Goal: Task Accomplishment & Management: Manage account settings

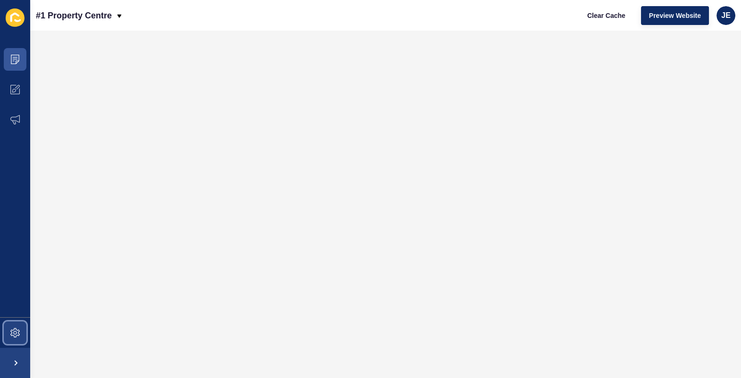
click at [22, 334] on span at bounding box center [15, 333] width 30 height 30
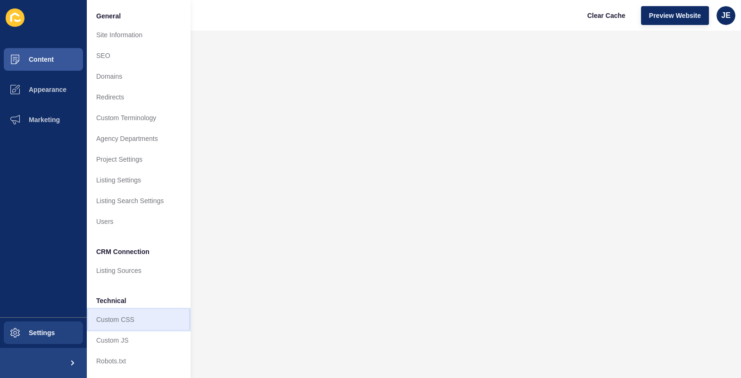
click at [116, 319] on link "Custom CSS" at bounding box center [139, 319] width 104 height 21
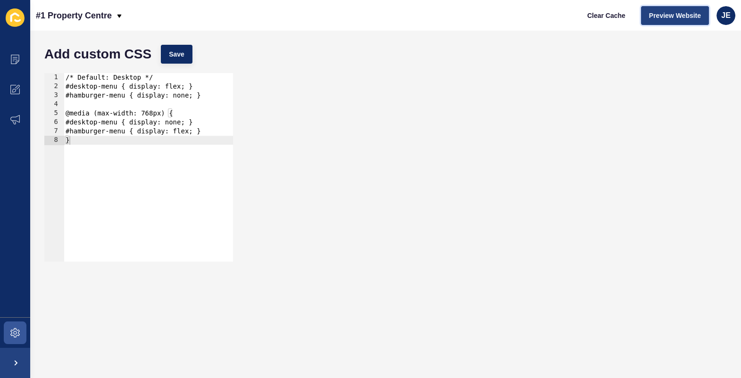
click at [649, 16] on button "Preview Website" at bounding box center [675, 15] width 68 height 19
type textarea "}"
click at [120, 191] on div "/* Default: Desktop */ #desktop-menu { display: flex; } #hamburger-menu { displ…" at bounding box center [148, 176] width 169 height 207
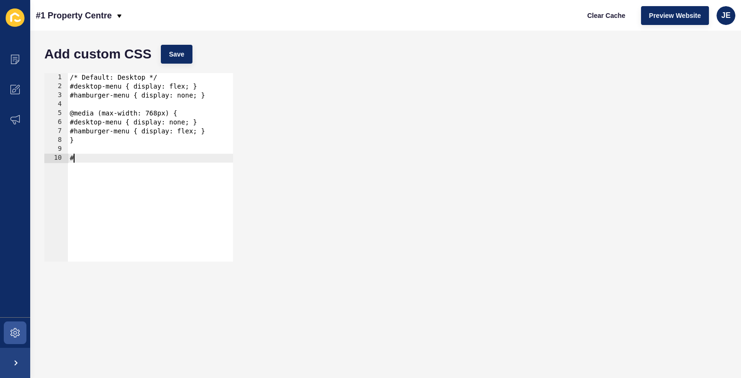
paste textarea "hero-banner"
type textarea "}"
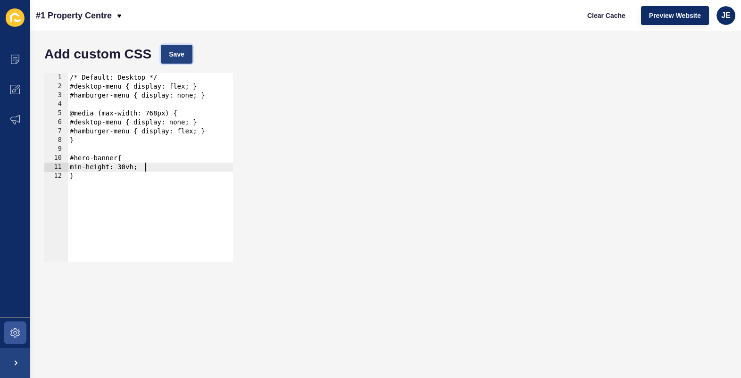
click at [178, 47] on button "Save" at bounding box center [177, 54] width 32 height 19
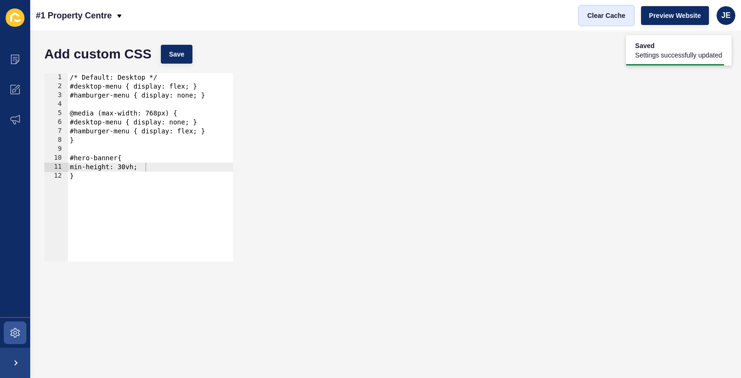
click at [601, 17] on span "Clear Cache" at bounding box center [606, 15] width 38 height 9
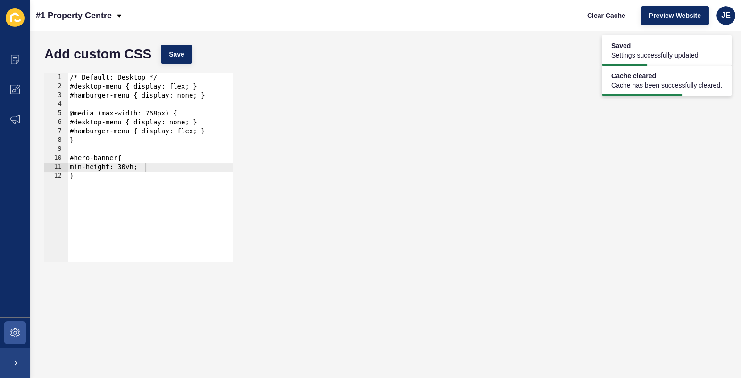
click at [141, 169] on div "/* Default: Desktop */ #desktop-menu { display: flex; } #hamburger-menu { displ…" at bounding box center [150, 176] width 165 height 207
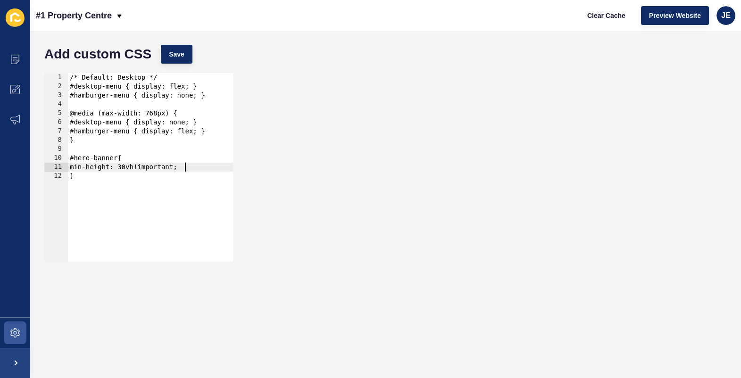
scroll to position [0, 8]
click at [168, 50] on button "Save" at bounding box center [177, 54] width 32 height 19
click at [608, 15] on span "Clear Cache" at bounding box center [606, 15] width 38 height 9
type textarea "}"
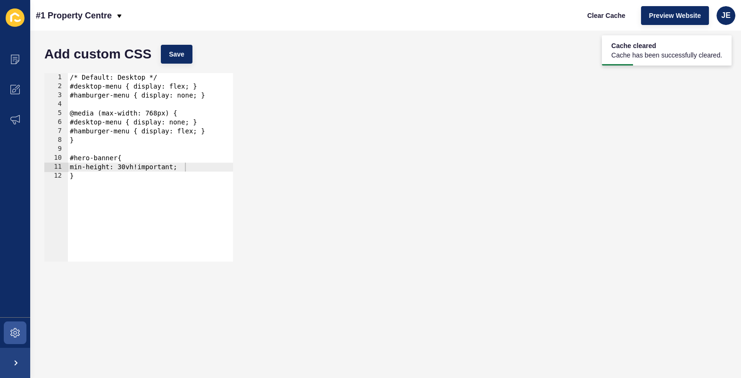
click at [144, 184] on div "/* Default: Desktop */ #desktop-menu { display: flex; } #hamburger-menu { displ…" at bounding box center [150, 176] width 165 height 207
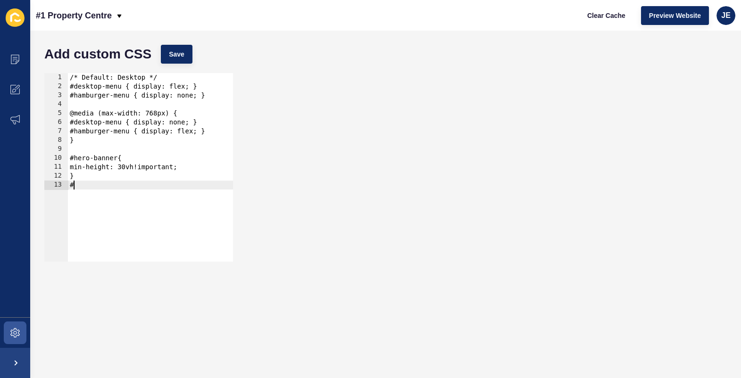
paste textarea "desktop-menu"
type textarea "}"
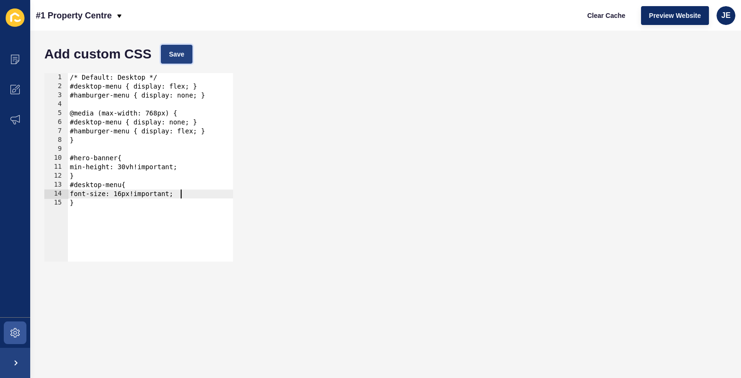
click at [181, 57] on span "Save" at bounding box center [177, 54] width 16 height 9
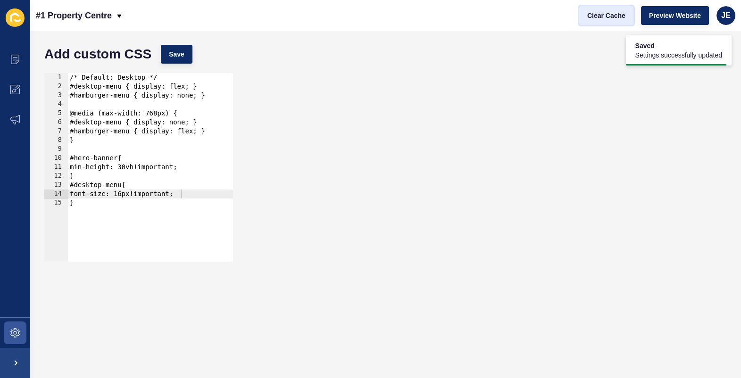
click at [605, 15] on span "Clear Cache" at bounding box center [606, 15] width 38 height 9
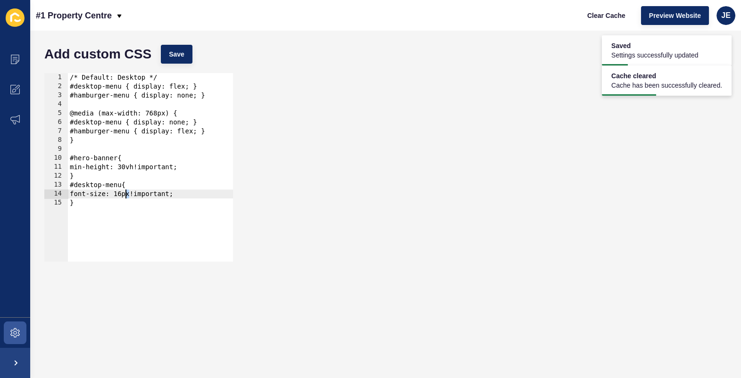
click at [126, 197] on div "/* Default: Desktop */ #desktop-menu { display: flex; } #hamburger-menu { displ…" at bounding box center [150, 176] width 165 height 207
type textarea "font-size: 15px!important;"
click at [190, 43] on div "Add custom CSS Save" at bounding box center [386, 54] width 692 height 28
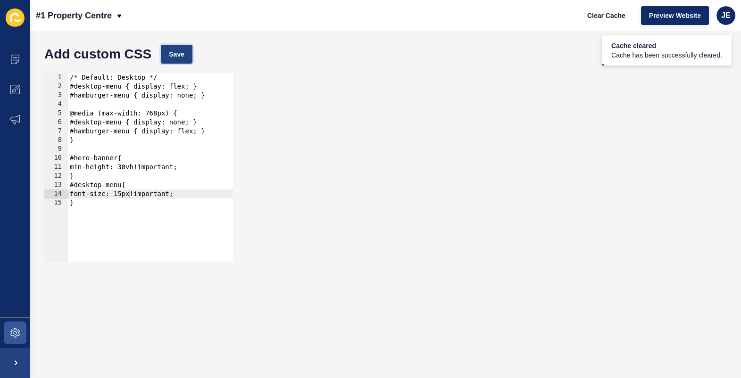
click at [191, 58] on button "Save" at bounding box center [177, 54] width 32 height 19
click at [186, 192] on div "/* Default: Desktop */ #desktop-menu { display: flex; } #hamburger-menu { displ…" at bounding box center [150, 176] width 165 height 207
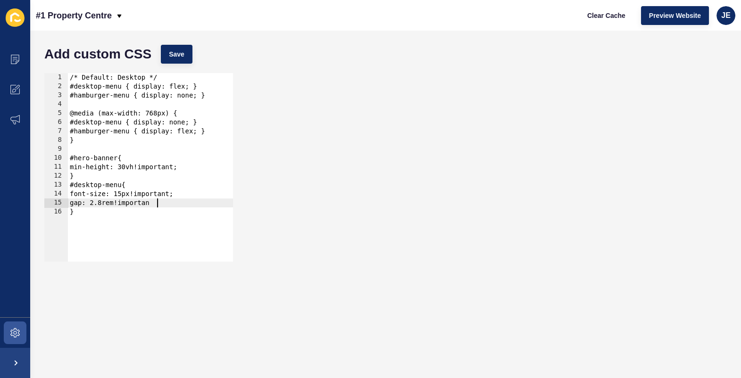
scroll to position [0, 6]
click at [184, 60] on button "Save" at bounding box center [177, 54] width 32 height 19
click at [590, 18] on span "Clear Cache" at bounding box center [606, 15] width 38 height 9
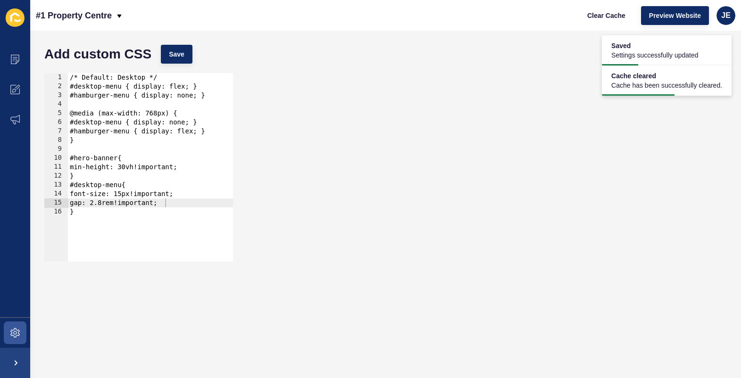
type textarea "}"
click at [162, 210] on div "/* Default: Desktop */ #desktop-menu { display: flex; } #hamburger-menu { displ…" at bounding box center [150, 176] width 165 height 207
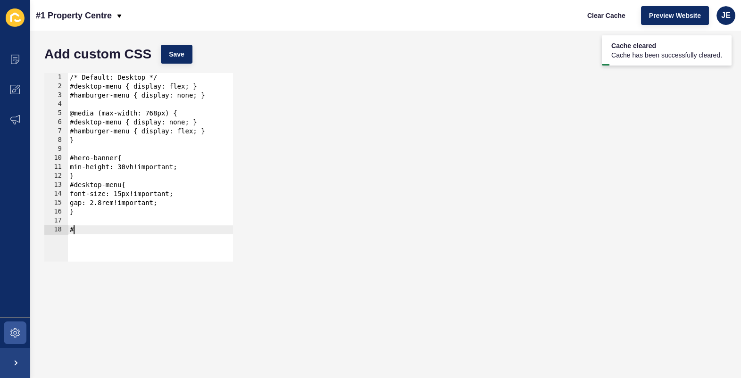
paste textarea "header-phone-number"
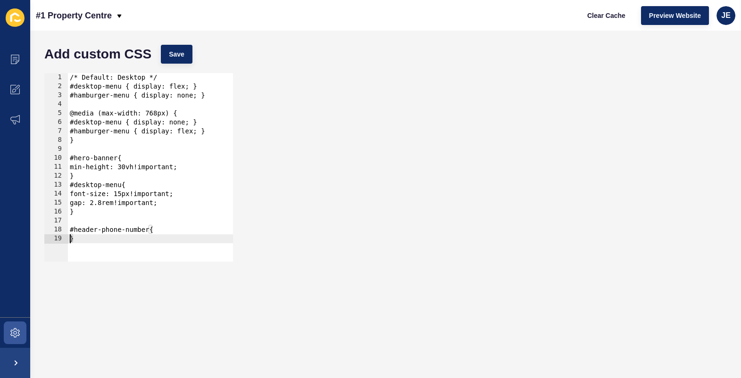
type textarea "}"
type textarea "font-size: 14px!important;"
click at [172, 50] on span "Save" at bounding box center [177, 54] width 16 height 9
click at [183, 241] on div "/* Default: Desktop */ #desktop-menu { display: flex; } #hamburger-menu { displ…" at bounding box center [150, 176] width 165 height 207
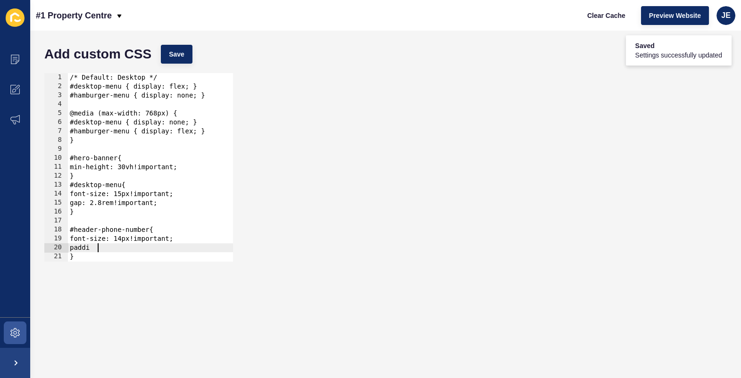
scroll to position [0, 2]
type textarea "n"
type textarea "padding-left: 2.8rem!important;"
click at [177, 50] on span "Save" at bounding box center [177, 54] width 16 height 9
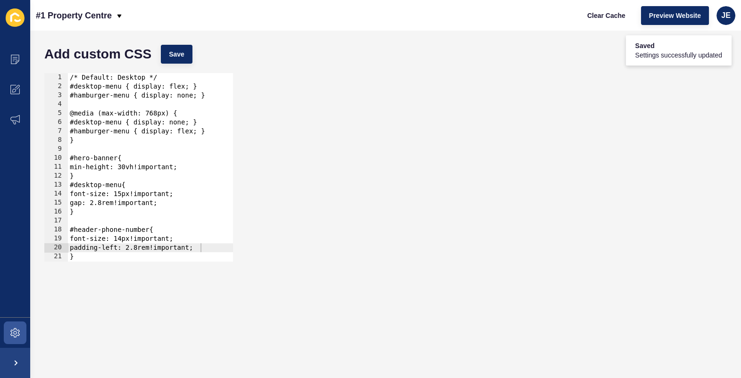
click at [205, 249] on div "/* Default: Desktop */ #desktop-menu { display: flex; } #hamburger-menu { displ…" at bounding box center [150, 176] width 165 height 207
click at [179, 62] on button "Save" at bounding box center [177, 54] width 32 height 19
click at [594, 25] on div "Clear Cache Preview Website JE" at bounding box center [657, 15] width 164 height 26
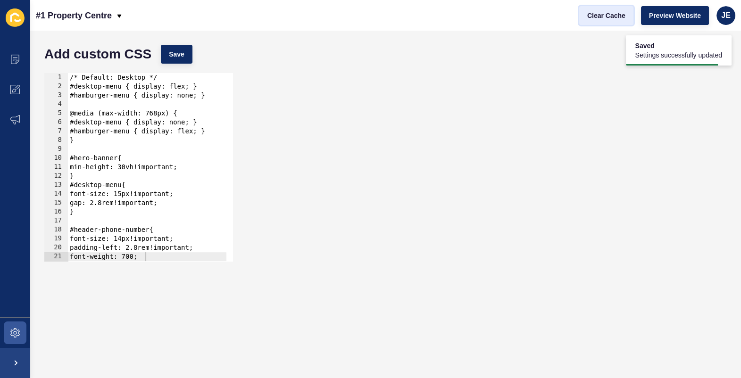
click at [595, 22] on button "Clear Cache" at bounding box center [606, 15] width 54 height 19
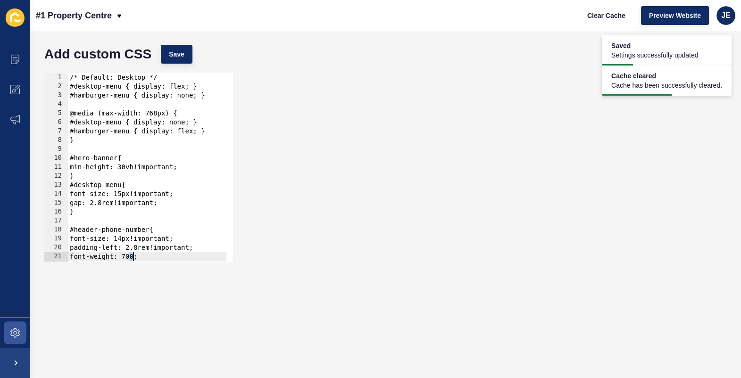
click at [132, 258] on div "/* Default: Desktop */ #desktop-menu { display: flex; } #hamburger-menu { displ…" at bounding box center [147, 176] width 158 height 207
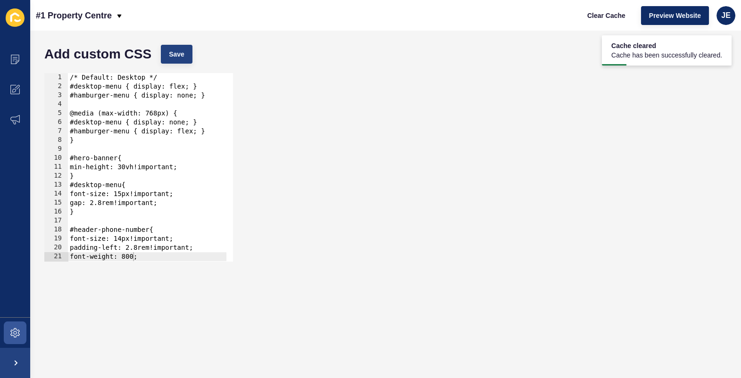
click at [178, 45] on div "Add custom CSS Save" at bounding box center [386, 54] width 692 height 28
click at [186, 59] on button "Save" at bounding box center [177, 54] width 32 height 19
click at [604, 18] on span "Clear Cache" at bounding box center [606, 15] width 38 height 9
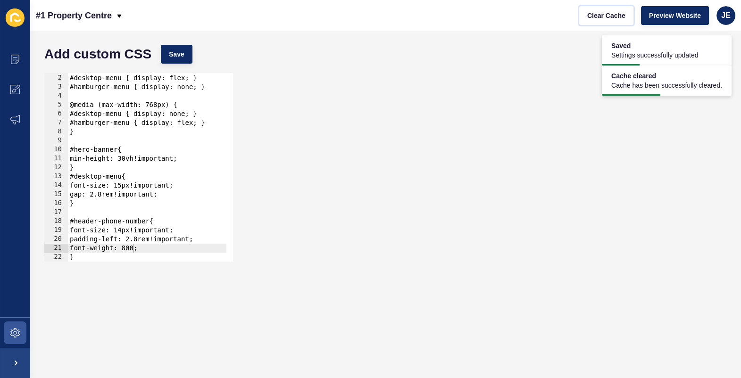
scroll to position [8, 0]
click at [90, 204] on div "/* Default: Desktop */ #desktop-menu { display: flex; } #hamburger-menu { displ…" at bounding box center [147, 168] width 158 height 207
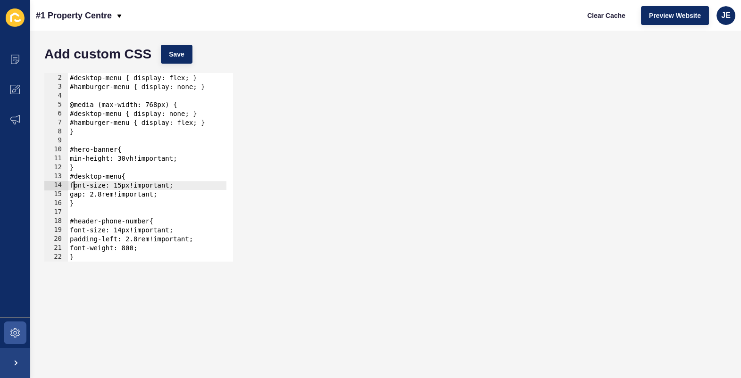
type textarea "}"
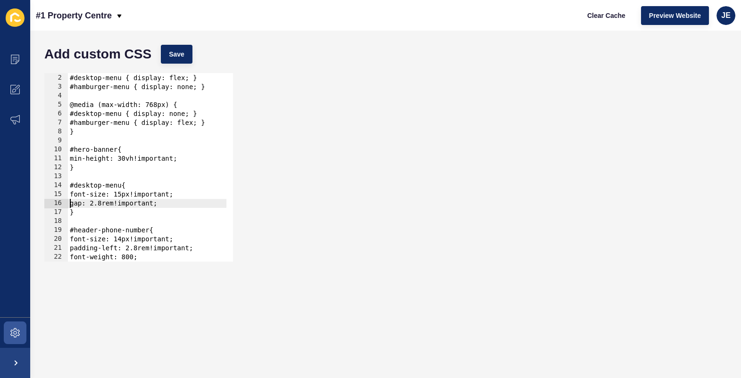
type textarea "}"
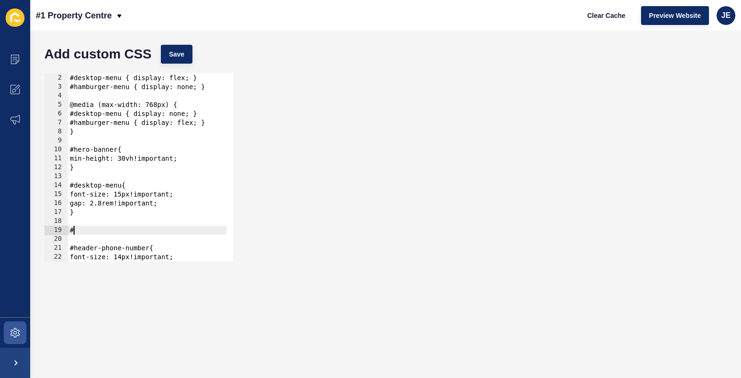
paste textarea "header-container"
type textarea "}"
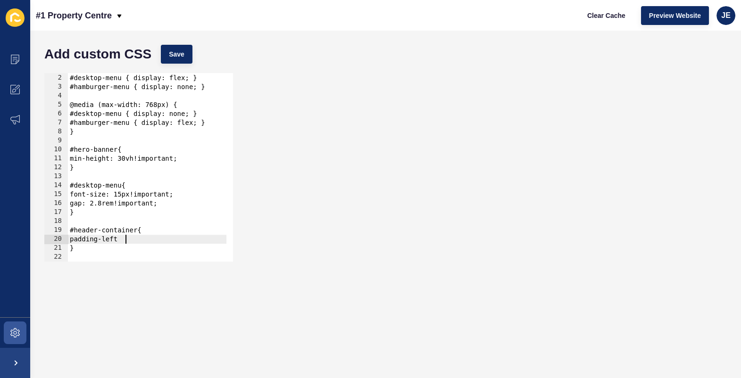
scroll to position [0, 3]
type textarea "padding-left: 3rem;"
click at [171, 56] on span "Save" at bounding box center [177, 54] width 16 height 9
click at [98, 203] on div "/* Default: Desktop */ #desktop-menu { display: flex; } #hamburger-menu { displ…" at bounding box center [147, 168] width 158 height 207
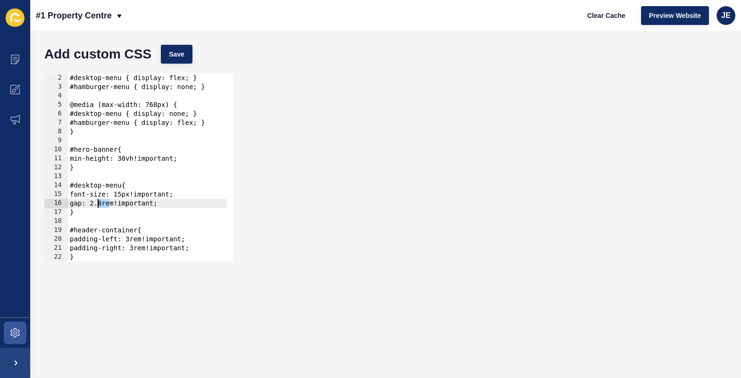
scroll to position [0, 2]
click at [170, 46] on div "Add custom CSS Save" at bounding box center [386, 54] width 692 height 28
click at [170, 46] on button "Save" at bounding box center [177, 54] width 32 height 19
click at [170, 58] on span "Save" at bounding box center [177, 54] width 16 height 9
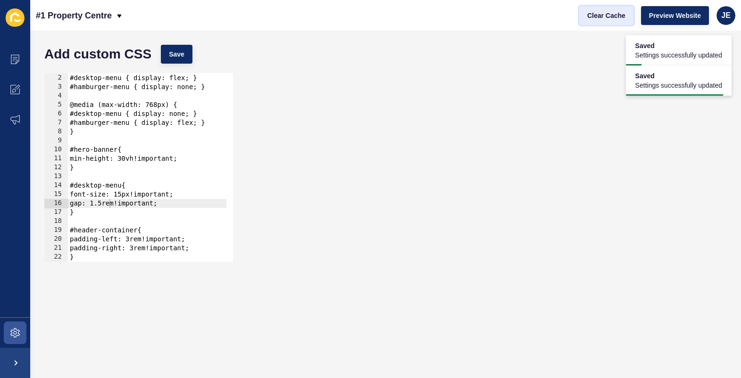
click at [590, 24] on button "Clear Cache" at bounding box center [606, 15] width 54 height 19
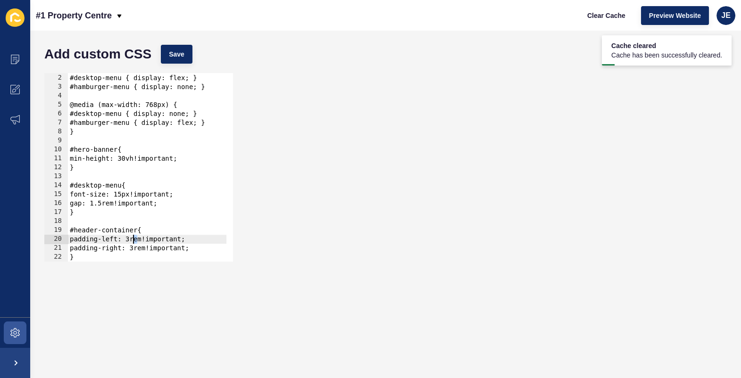
click at [133, 240] on div "/* Default: Desktop */ #desktop-menu { display: flex; } #hamburger-menu { displ…" at bounding box center [147, 168] width 158 height 207
click at [137, 239] on div "/* Default: Desktop */ #desktop-menu { display: flex; } #hamburger-menu { displ…" at bounding box center [147, 168] width 158 height 207
click at [140, 251] on div "/* Default: Desktop */ #desktop-menu { display: flex; } #hamburger-menu { displ…" at bounding box center [147, 168] width 158 height 207
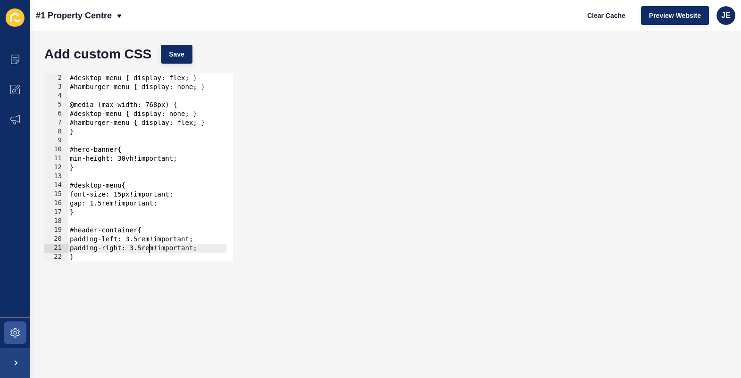
scroll to position [0, 5]
click at [182, 61] on button "Save" at bounding box center [177, 54] width 32 height 19
click at [616, 17] on span "Clear Cache" at bounding box center [606, 15] width 38 height 9
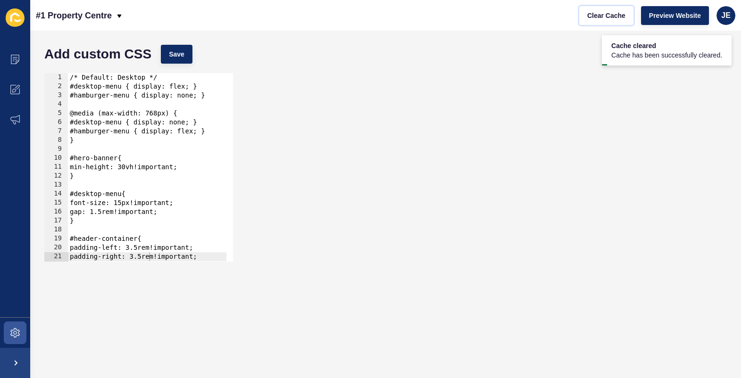
scroll to position [51, 0]
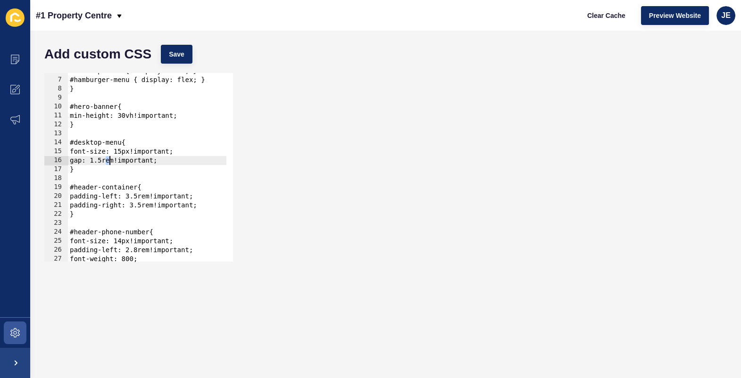
click at [108, 164] on div "#desktop-menu { display: none; } #hamburger-menu { display: flex; } } #hero-ban…" at bounding box center [147, 170] width 158 height 207
click at [175, 57] on span "Save" at bounding box center [177, 54] width 16 height 9
click at [148, 162] on div "#desktop-menu { display: none; } #hamburger-menu { display: flex; } } #hero-ban…" at bounding box center [147, 170] width 158 height 207
click at [117, 163] on div "#desktop-menu { display: none; } #hamburger-menu { display: flex; } } #hero-ban…" at bounding box center [147, 170] width 158 height 207
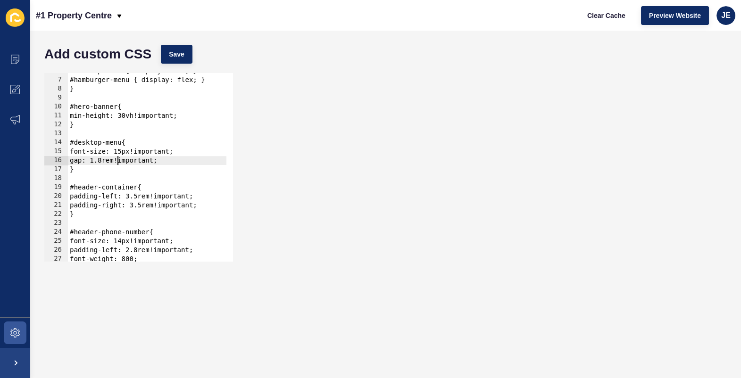
scroll to position [62, 0]
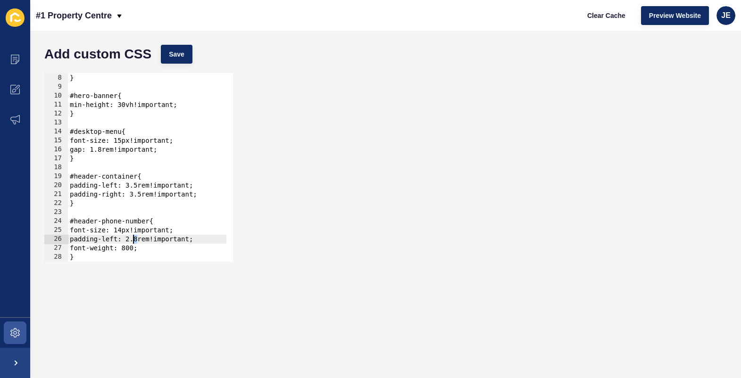
click at [135, 238] on div "#hamburger-menu { display: flex; } } #hero-banner{ min-height: 30vh!important; …" at bounding box center [147, 168] width 158 height 207
click at [176, 45] on button "Save" at bounding box center [177, 54] width 32 height 19
click at [600, 15] on span "Clear Cache" at bounding box center [606, 15] width 38 height 9
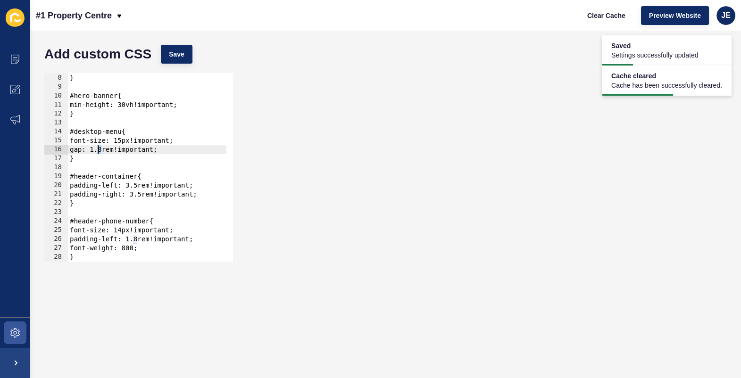
click at [99, 151] on div "#hamburger-menu { display: flex; } } #hero-banner{ min-height: 30vh!important; …" at bounding box center [147, 168] width 158 height 207
click at [179, 55] on span "Save" at bounding box center [177, 54] width 16 height 9
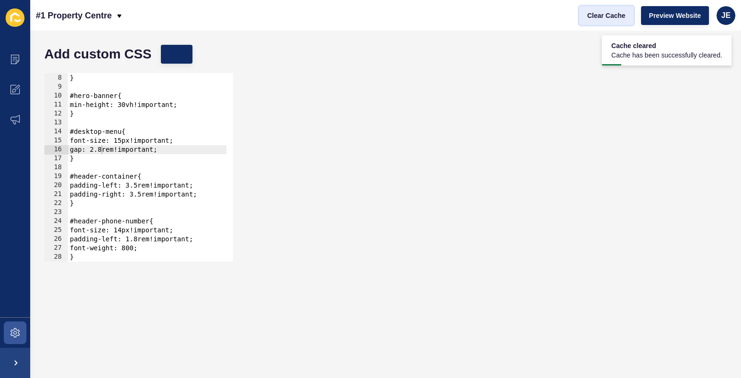
click at [591, 18] on span "Clear Cache" at bounding box center [606, 15] width 38 height 9
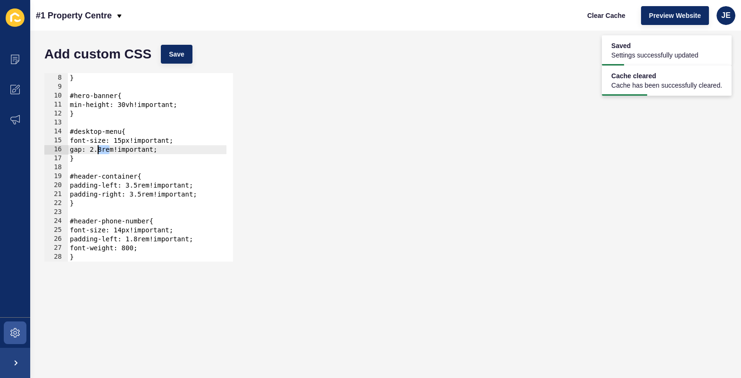
drag, startPoint x: 110, startPoint y: 150, endPoint x: 98, endPoint y: 147, distance: 12.0
click at [98, 147] on div "#hamburger-menu { display: flex; } } #hero-banner{ min-height: 30vh!important; …" at bounding box center [147, 168] width 158 height 207
click at [98, 153] on div "#hamburger-menu { display: flex; } } #hero-banner{ min-height: 30vh!important; …" at bounding box center [147, 168] width 158 height 207
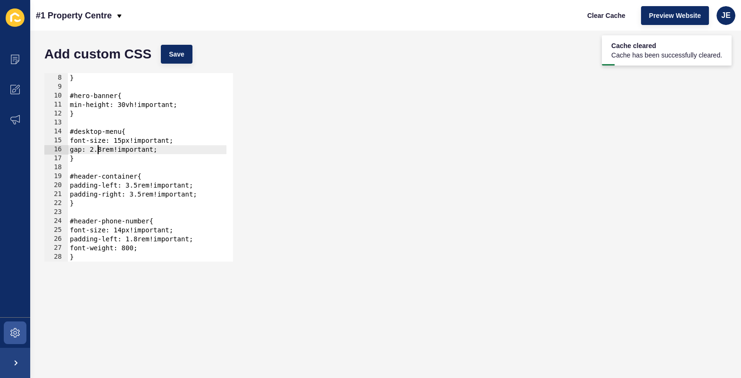
click at [108, 152] on div "#hamburger-menu { display: flex; } } #hero-banner{ min-height: 30vh!important; …" at bounding box center [147, 168] width 158 height 207
click at [189, 42] on div "Add custom CSS Save" at bounding box center [386, 54] width 692 height 28
click at [186, 49] on button "Save" at bounding box center [177, 54] width 32 height 19
click at [108, 152] on div "#hamburger-menu { display: flex; } } #hero-banner{ min-height: 30vh!important; …" at bounding box center [147, 168] width 158 height 207
type textarea "gap: 2rem!important;"
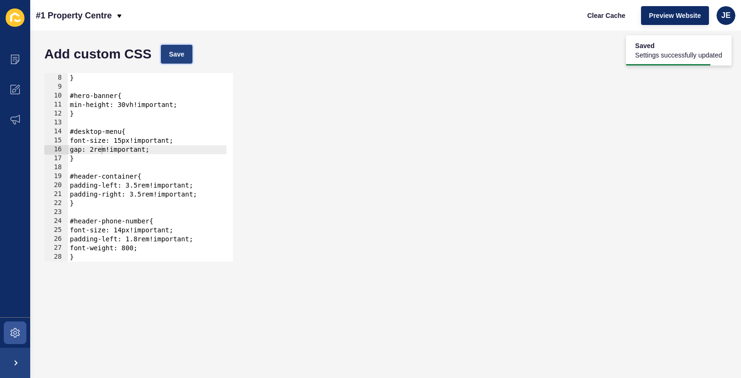
click at [178, 56] on span "Save" at bounding box center [177, 54] width 16 height 9
click at [595, 15] on span "Clear Cache" at bounding box center [606, 15] width 38 height 9
click at [16, 337] on icon at bounding box center [14, 332] width 9 height 9
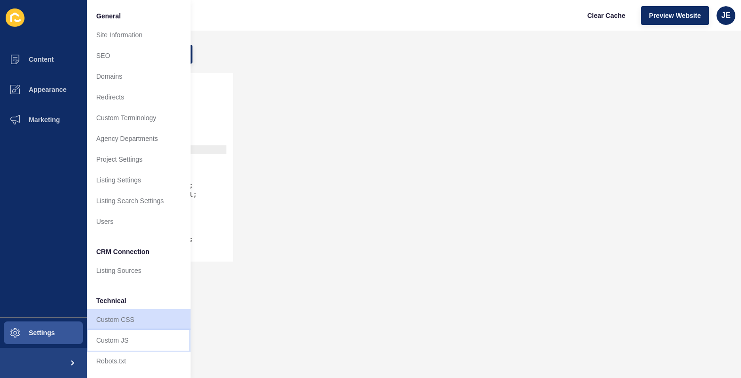
click at [116, 331] on link "Custom JS" at bounding box center [139, 340] width 104 height 21
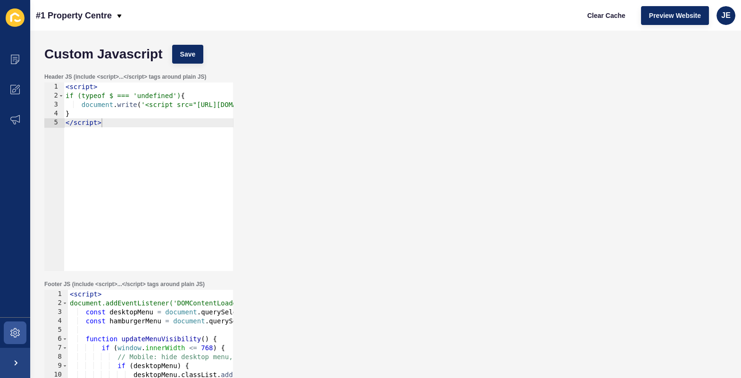
type textarea "</script>"
click at [129, 144] on div "< script > if (typeof $ === 'undefined') { document . write ( '<script src="[UR…" at bounding box center [248, 186] width 368 height 207
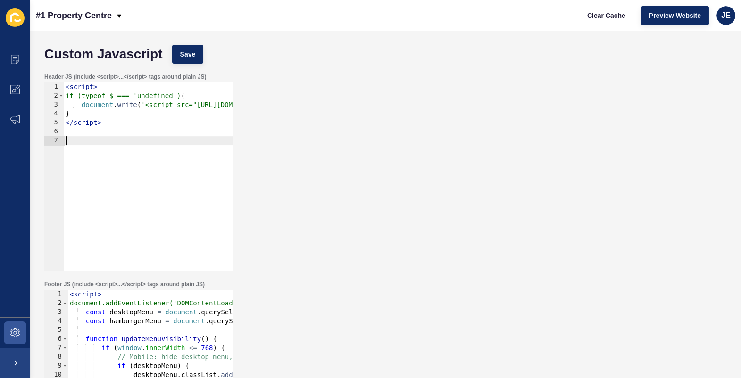
paste textarea "// Remove the original so only the updated ones remain (optional) contactDiv.re…"
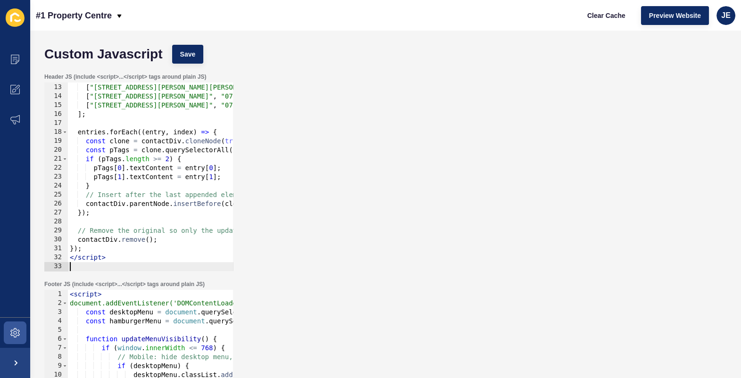
scroll to position [107, 0]
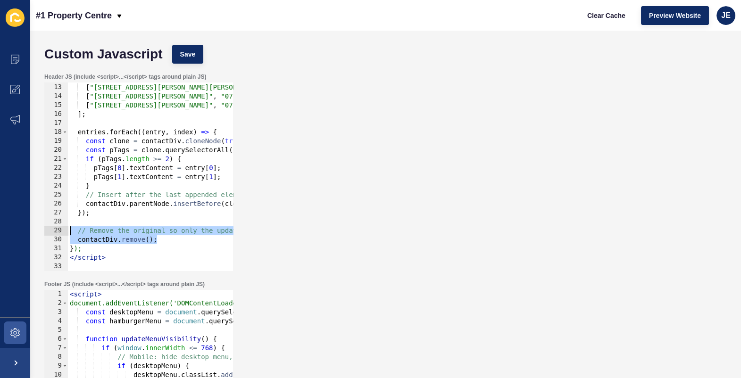
drag, startPoint x: 164, startPoint y: 237, endPoint x: 67, endPoint y: 228, distance: 97.1
click at [67, 228] on div "12 13 14 15 16 17 18 19 20 21 22 23 24 25 26 27 28 29 30 31 32 33 const entries…" at bounding box center [138, 177] width 189 height 189
type textarea "// Remove the original so only the updated ones remain (optional) contactDiv.re…"
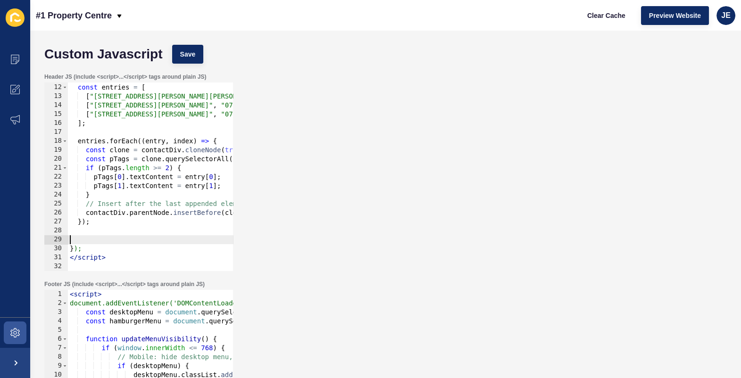
scroll to position [89, 0]
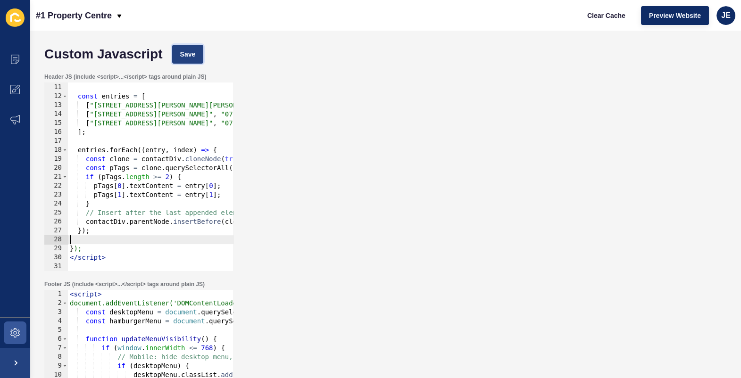
click at [181, 56] on span "Save" at bounding box center [188, 54] width 16 height 9
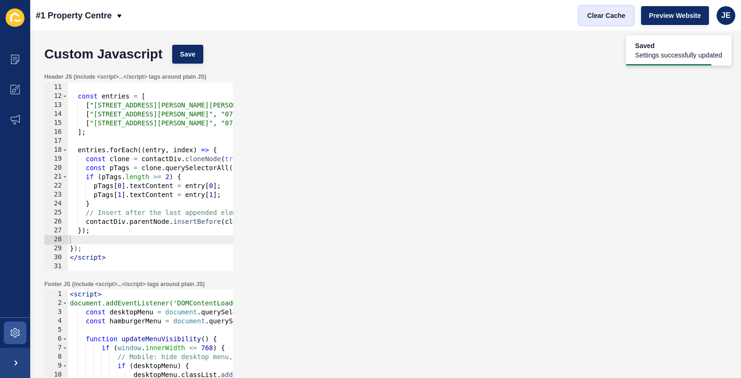
click at [584, 15] on button "Clear Cache" at bounding box center [606, 15] width 54 height 19
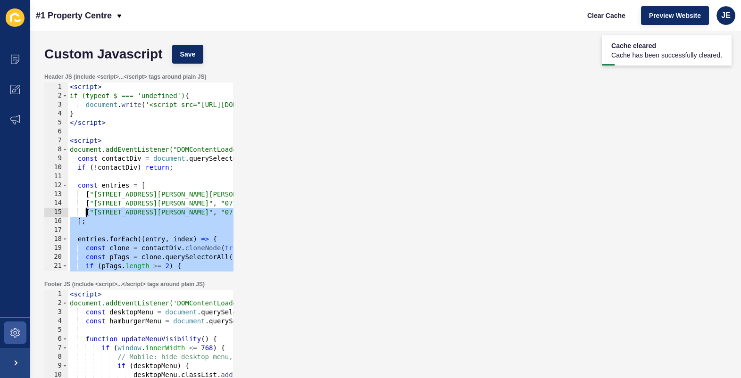
scroll to position [0, 0]
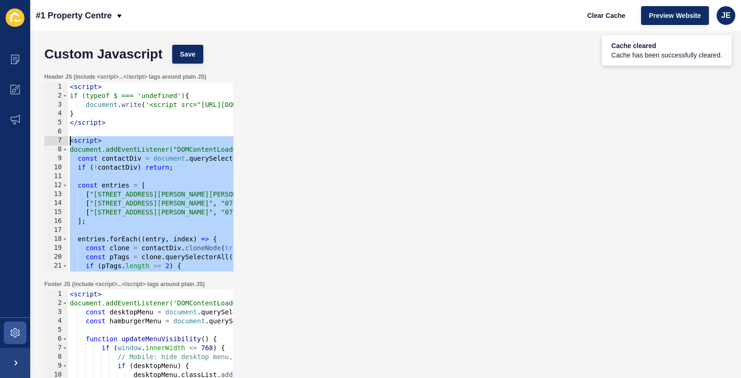
drag, startPoint x: 109, startPoint y: 258, endPoint x: 43, endPoint y: 143, distance: 132.3
click at [43, 143] on div "Header JS (include <script>...</script> tags around plain JS) </script> 1 2 3 4…" at bounding box center [138, 172] width 191 height 200
type textarea "<script> document.addEventListener("DOMContentLoaded", function () {"
paste textarea
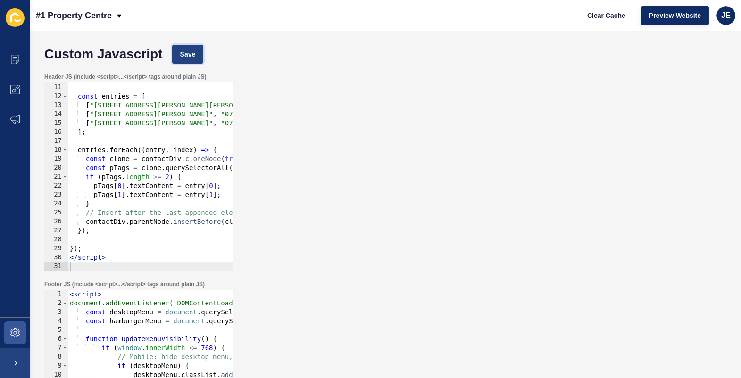
click at [192, 54] on span "Save" at bounding box center [188, 54] width 16 height 9
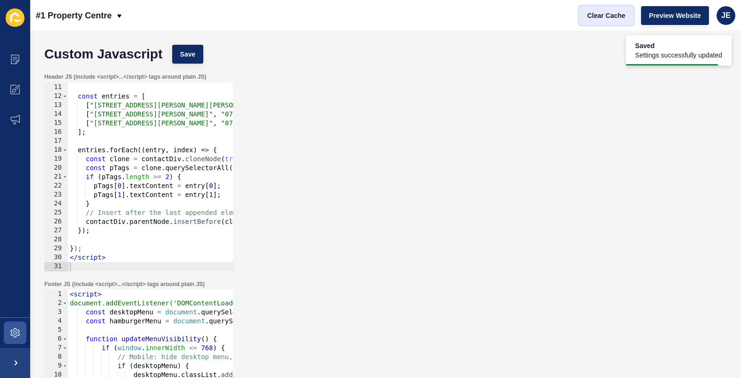
click at [629, 21] on button "Clear Cache" at bounding box center [606, 15] width 54 height 19
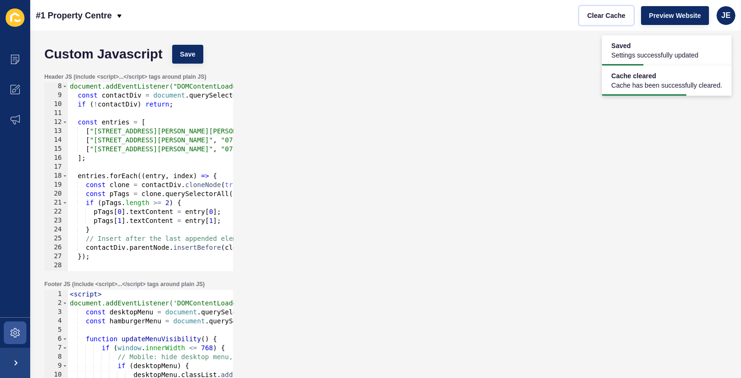
scroll to position [38, 0]
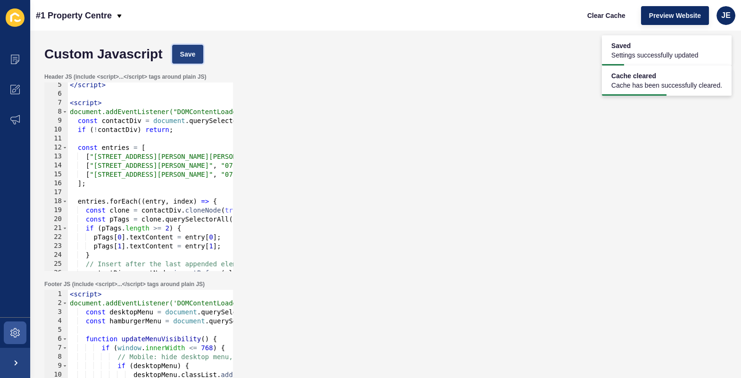
click at [195, 54] on button "Save" at bounding box center [188, 54] width 32 height 19
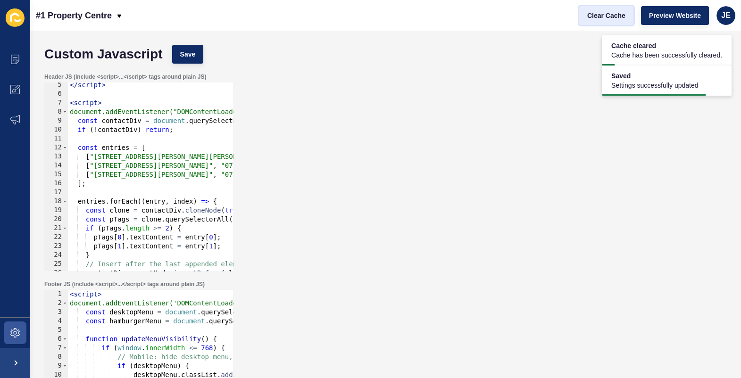
click at [600, 6] on button "Clear Cache" at bounding box center [606, 15] width 54 height 19
click at [600, 9] on button "Clear Cache" at bounding box center [606, 15] width 54 height 19
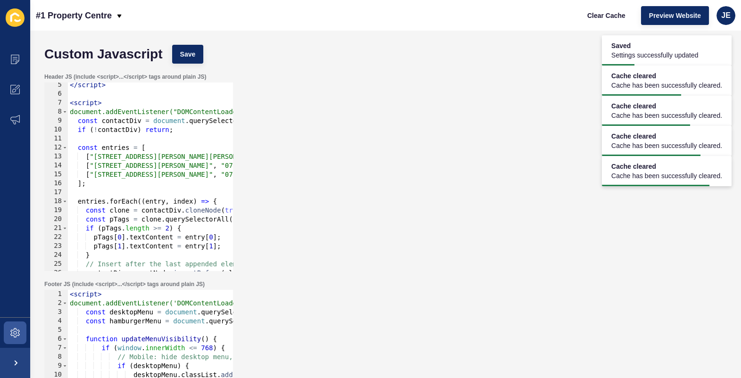
type textarea "const contactDiv = document.querySelector('[data-testid="contact-details"]');"
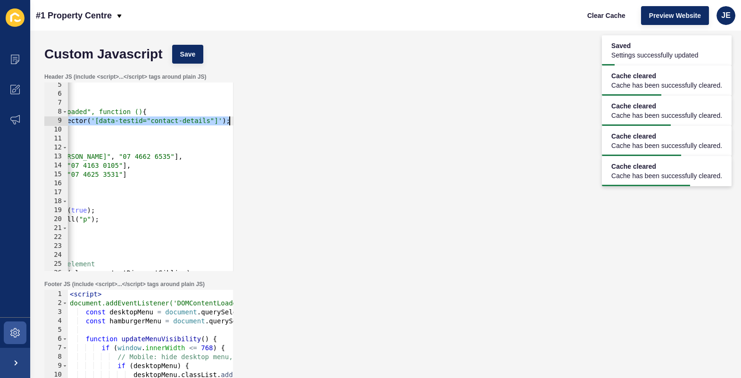
drag, startPoint x: 202, startPoint y: 122, endPoint x: 270, endPoint y: 120, distance: 67.9
click at [270, 120] on div "Header JS (include <script>...</script> tags around plain JS) const contactDiv …" at bounding box center [386, 172] width 692 height 208
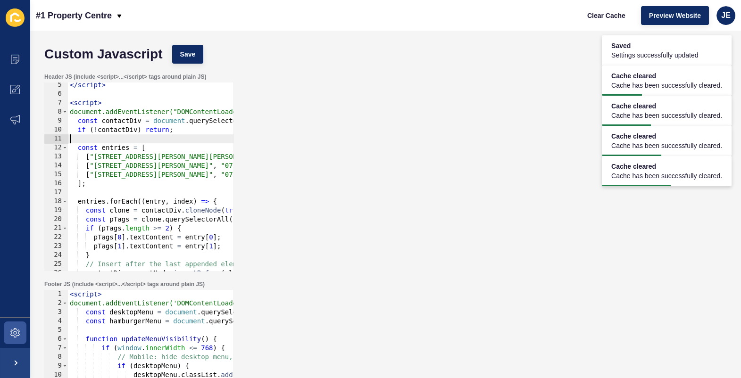
scroll to position [0, 0]
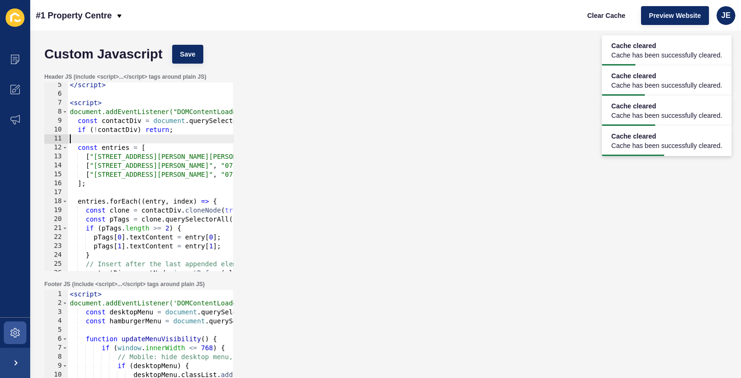
drag, startPoint x: 124, startPoint y: 140, endPoint x: 59, endPoint y: 140, distance: 64.2
click at [59, 140] on div "const contactDiv = document.querySelector('[data-testid="contact-details"]'); 5…" at bounding box center [138, 177] width 189 height 189
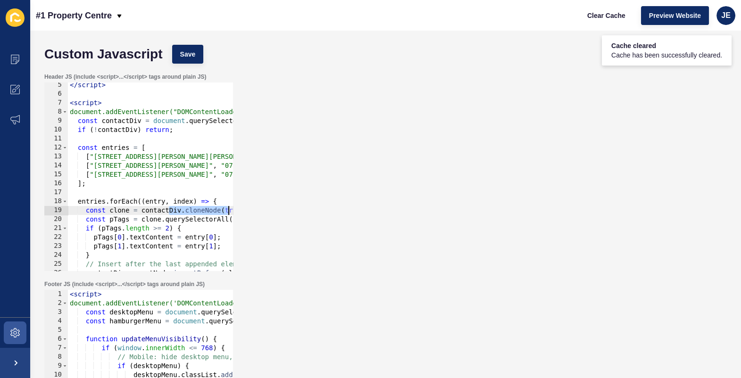
scroll to position [0, 19]
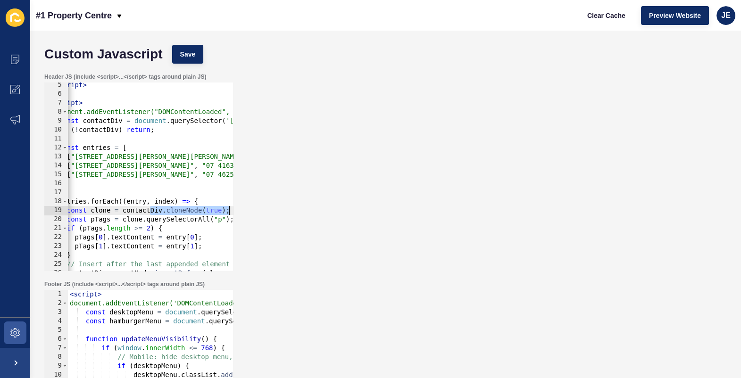
drag, startPoint x: 168, startPoint y: 209, endPoint x: 256, endPoint y: 210, distance: 87.7
click at [256, 210] on div "Header JS (include <script>...</script> tags around plain JS) 5 6 7 8 9 10 11 1…" at bounding box center [386, 172] width 692 height 208
click at [139, 223] on div "</ script > < script > document.addEventListener("DOMContentLoaded", function (…" at bounding box center [233, 184] width 368 height 207
click at [195, 53] on span "Save" at bounding box center [188, 54] width 16 height 9
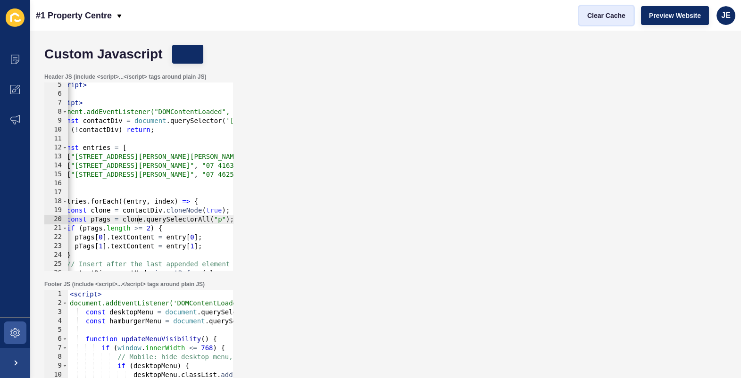
click at [612, 18] on span "Clear Cache" at bounding box center [606, 15] width 38 height 9
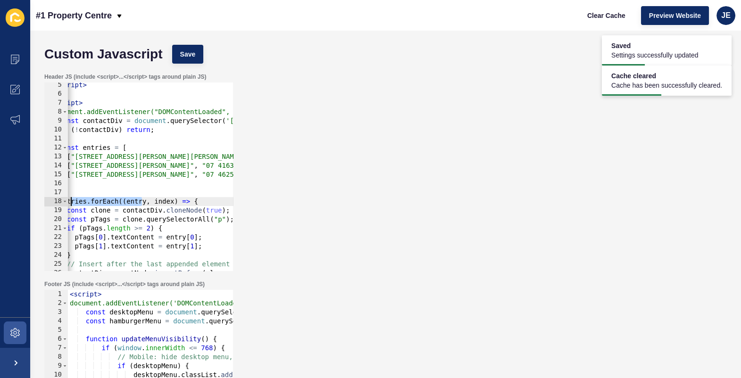
scroll to position [0, 0]
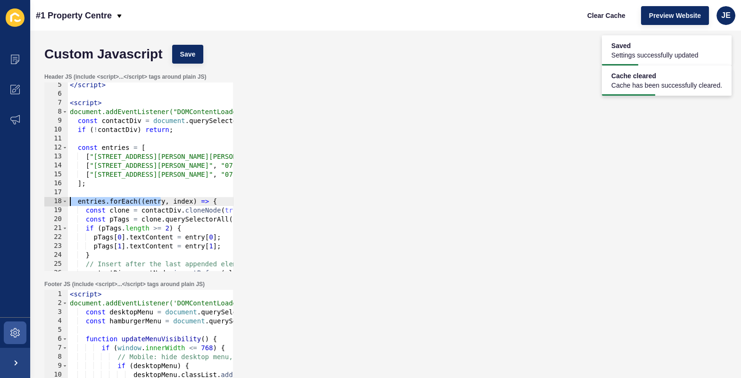
drag, startPoint x: 99, startPoint y: 199, endPoint x: 61, endPoint y: 199, distance: 37.7
click at [58, 200] on div "entries.forEach((entry, index) => { 5 6 7 8 9 10 11 12 13 14 15 16 17 18 19 20 …" at bounding box center [138, 177] width 189 height 189
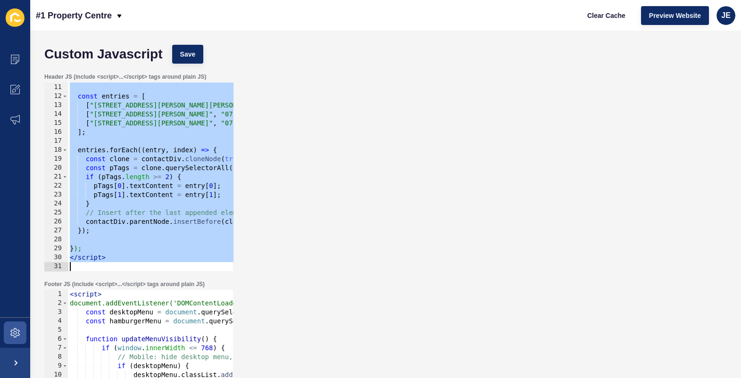
drag, startPoint x: 70, startPoint y: 144, endPoint x: 118, endPoint y: 293, distance: 157.1
click at [118, 293] on form "Custom Javascript Save Header JS (include <script>...</script> tags around plai…" at bounding box center [386, 185] width 692 height 291
type textarea "</script>"
paste textarea
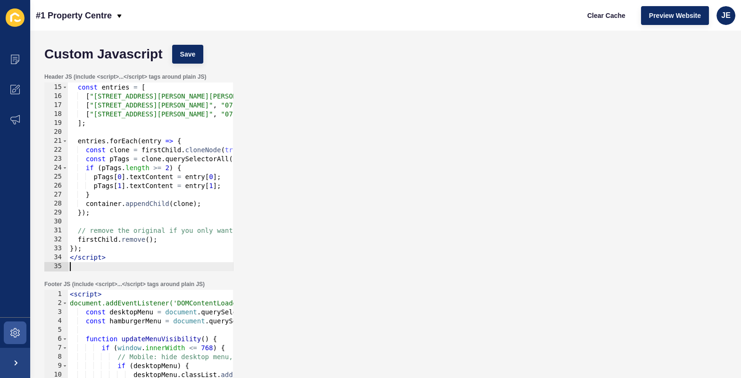
scroll to position [125, 0]
click at [180, 46] on button "Save" at bounding box center [188, 54] width 32 height 19
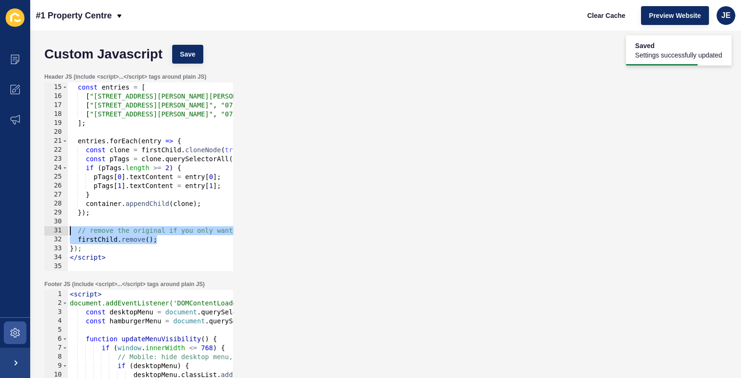
drag, startPoint x: 185, startPoint y: 240, endPoint x: 66, endPoint y: 232, distance: 119.1
click at [66, 232] on div "firstChild.remove(); 14 15 16 17 18 19 20 21 22 23 24 25 26 27 28 29 30 31 32 3…" at bounding box center [138, 177] width 189 height 189
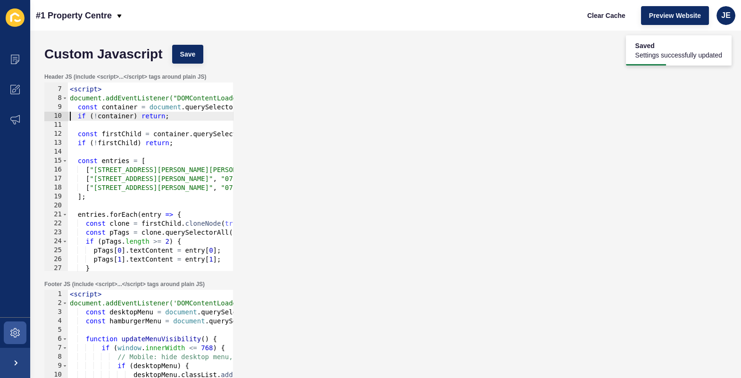
scroll to position [103, 0]
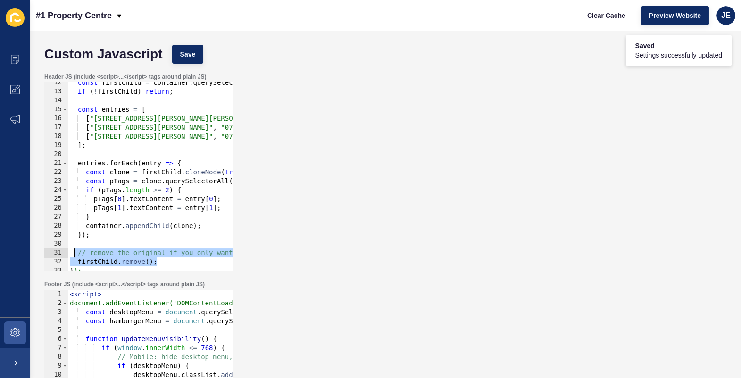
drag, startPoint x: 162, startPoint y: 261, endPoint x: 71, endPoint y: 251, distance: 91.1
click at [71, 251] on div "if (!container) return; 12 13 14 15 16 17 18 19 20 21 22 23 24 25 26 27 28 29 3…" at bounding box center [138, 177] width 189 height 189
type textarea "// remove the original if you only want the new 3 firstChild.remove();"
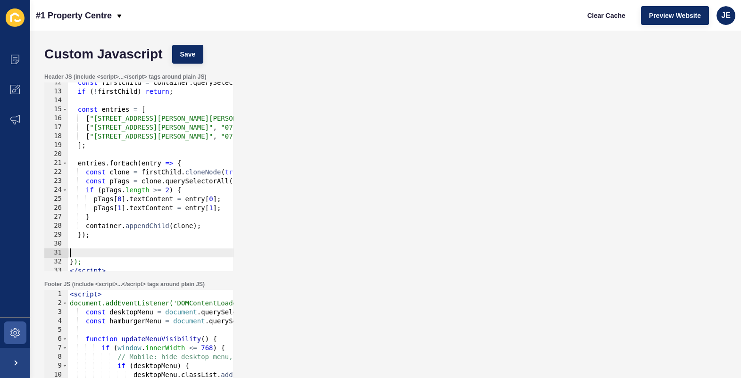
drag, startPoint x: 177, startPoint y: 76, endPoint x: 185, endPoint y: 67, distance: 12.1
click at [177, 76] on label "Header JS (include <script>...</script> tags around plain JS)" at bounding box center [125, 77] width 162 height 8
click at [185, 66] on div "Custom Javascript Save" at bounding box center [386, 54] width 692 height 28
click at [183, 50] on span "Save" at bounding box center [188, 54] width 16 height 9
click at [614, 11] on span "Clear Cache" at bounding box center [606, 15] width 38 height 9
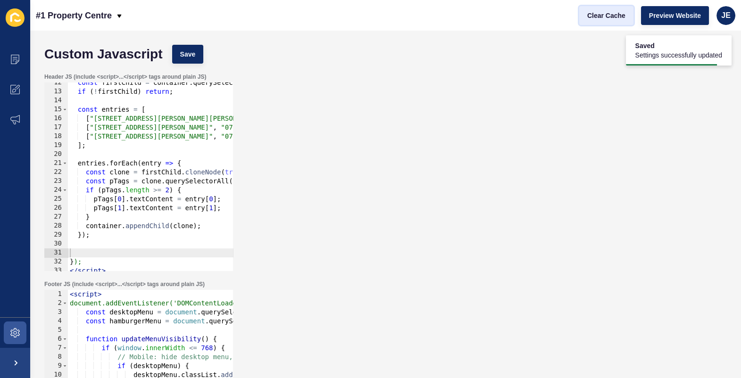
click at [614, 11] on span "Clear Cache" at bounding box center [606, 15] width 38 height 9
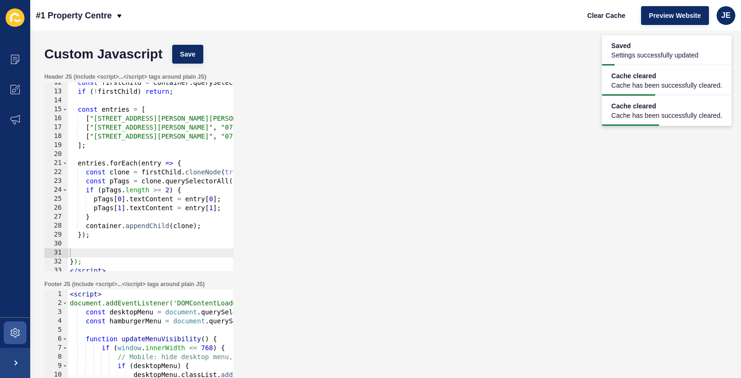
click at [108, 227] on div "const firstChild = container . querySelector ( "div" ) ; if ( ! firstChild ) re…" at bounding box center [252, 181] width 368 height 207
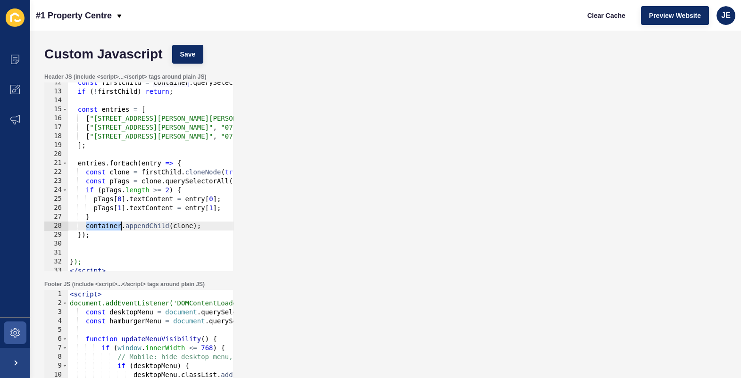
click at [161, 173] on div "const firstChild = container . querySelector ( "div" ) ; if ( ! firstChild ) re…" at bounding box center [252, 181] width 368 height 207
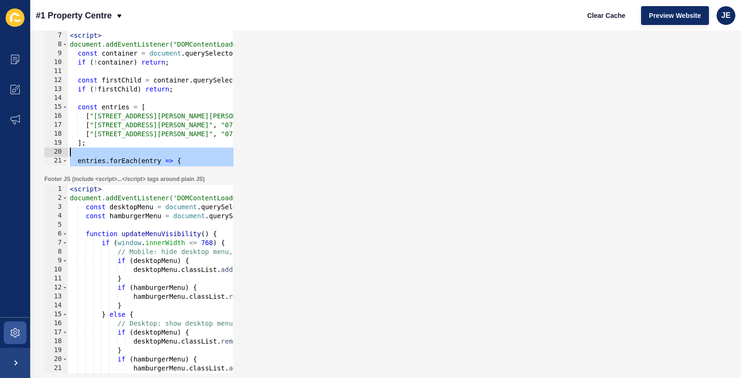
scroll to position [0, 0]
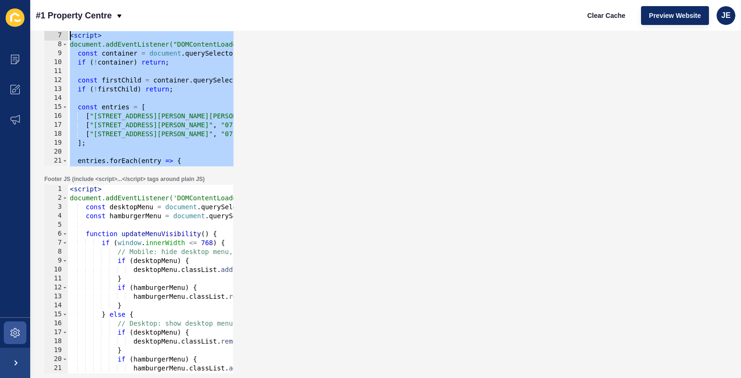
drag, startPoint x: 123, startPoint y: 153, endPoint x: 61, endPoint y: 39, distance: 129.8
click at [61, 39] on div "const clone = firstChild.cloneNode(true); 1 2 3 4 5 6 7 8 9 10 11 12 13 14 15 1…" at bounding box center [138, 71] width 189 height 189
type textarea "<script> document.addEventListener("DOMContentLoaded", function () {"
paste textarea
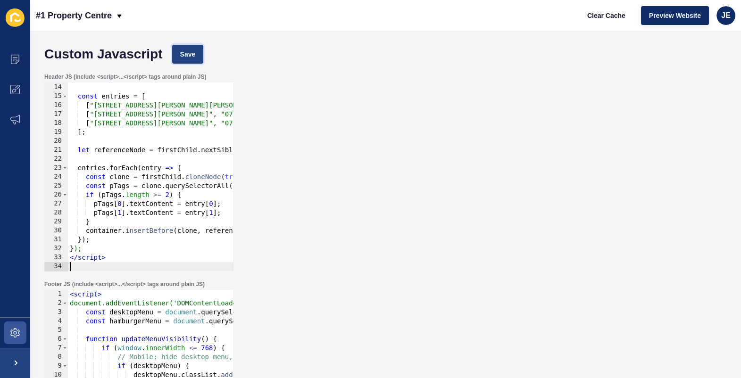
click at [189, 53] on span "Save" at bounding box center [188, 54] width 16 height 9
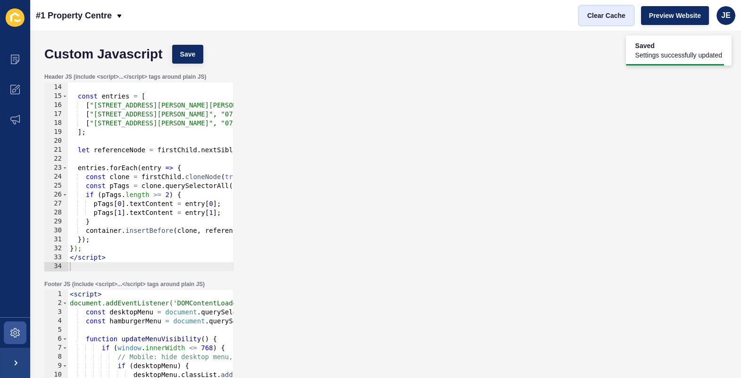
click at [608, 19] on span "Clear Cache" at bounding box center [606, 15] width 38 height 9
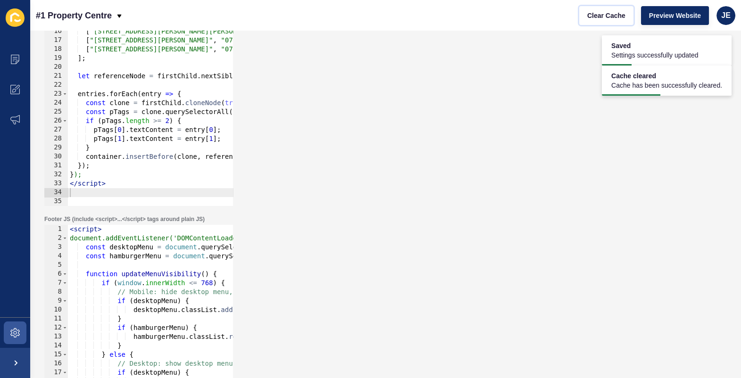
scroll to position [105, 0]
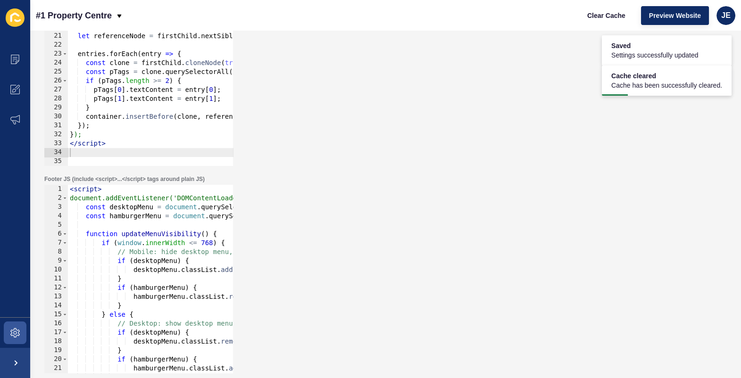
type textarea "});"
click at [116, 125] on div "const entries = [ [ "[STREET_ADDRESS][PERSON_NAME][PERSON_NAME]" , "07 4662 653…" at bounding box center [252, 72] width 368 height 207
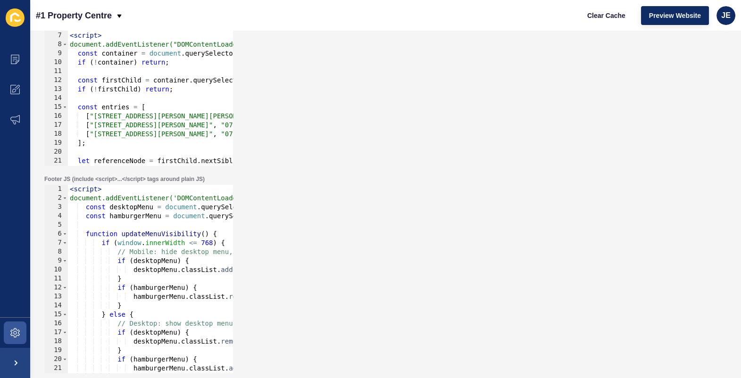
scroll to position [0, 0]
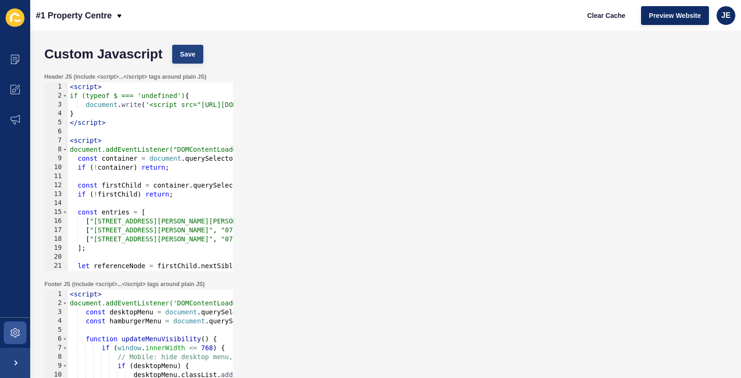
type textarea "firstChild.remove();"
click at [203, 61] on div "Custom Javascript Save" at bounding box center [386, 54] width 692 height 28
click at [199, 57] on button "Save" at bounding box center [188, 54] width 32 height 19
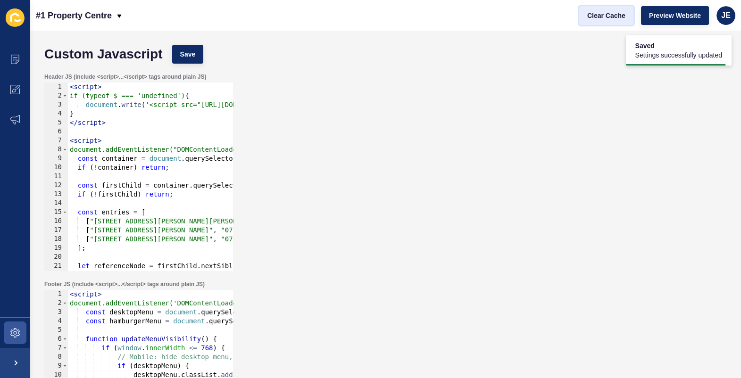
click at [609, 14] on span "Clear Cache" at bounding box center [606, 15] width 38 height 9
